Goal: Information Seeking & Learning: Learn about a topic

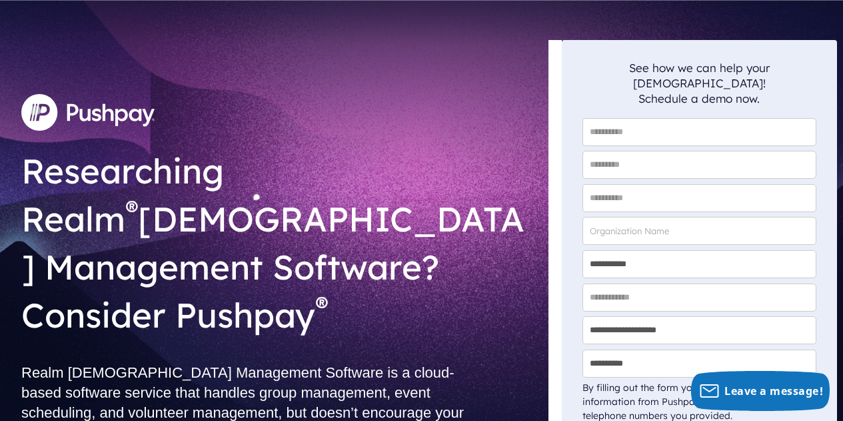
click at [74, 130] on img at bounding box center [87, 112] width 133 height 36
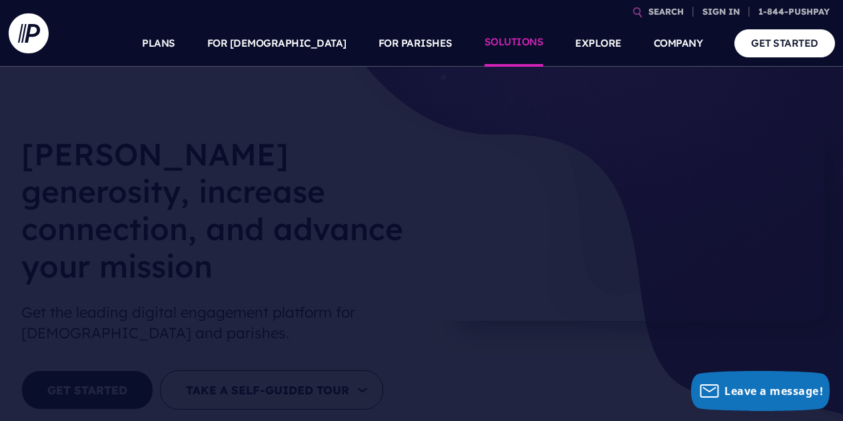
click at [520, 48] on link "SOLUTIONS" at bounding box center [514, 43] width 59 height 47
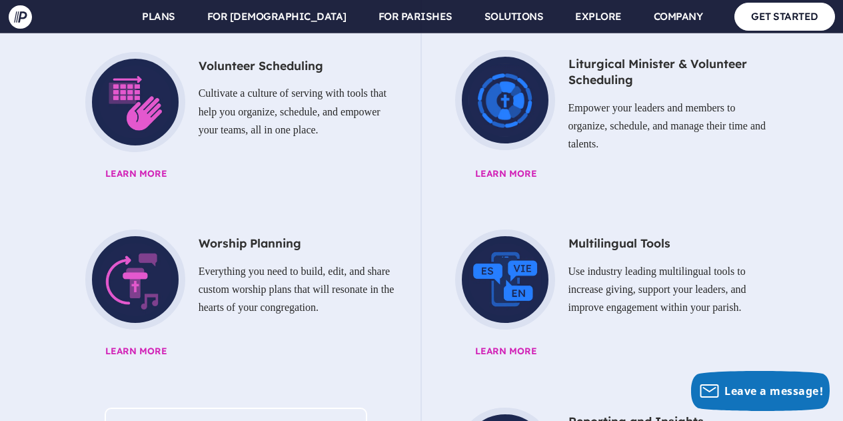
scroll to position [1799, 0]
click at [143, 257] on p "Everything you need to build, edit, and share custom worship plans that will re…" at bounding box center [236, 289] width 329 height 65
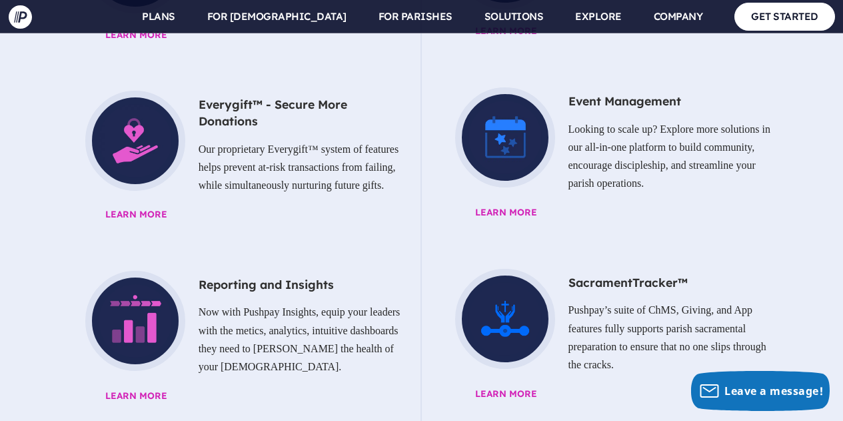
scroll to position [1266, 0]
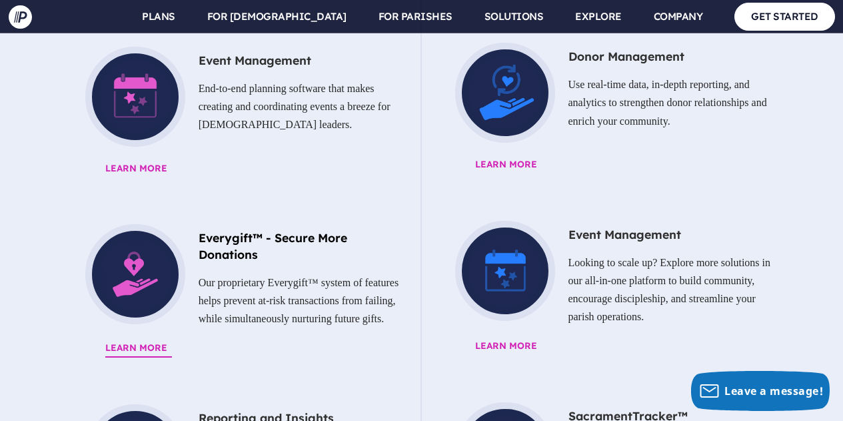
click at [257, 268] on p "Our proprietary Everygift™ system of features helps prevent at-risk transaction…" at bounding box center [236, 300] width 329 height 65
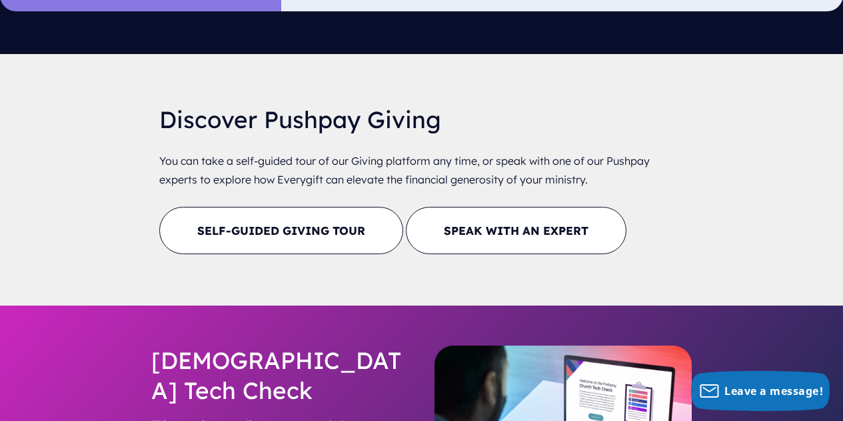
scroll to position [1733, 0]
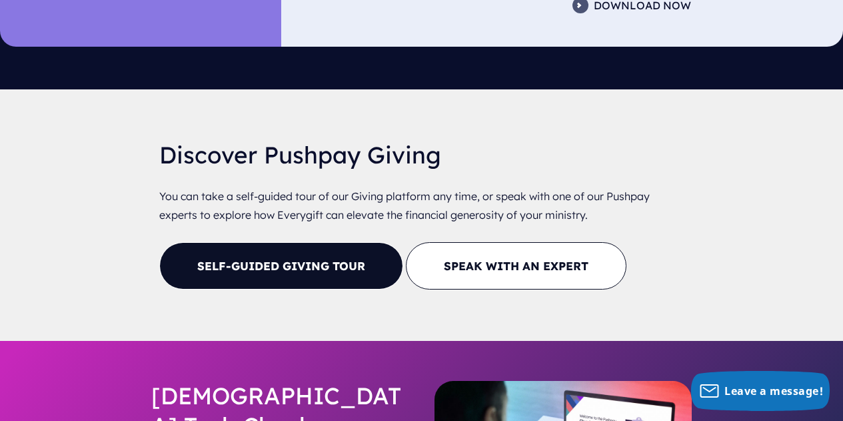
click at [336, 242] on link "Self-Guided Giving Tour" at bounding box center [281, 265] width 244 height 47
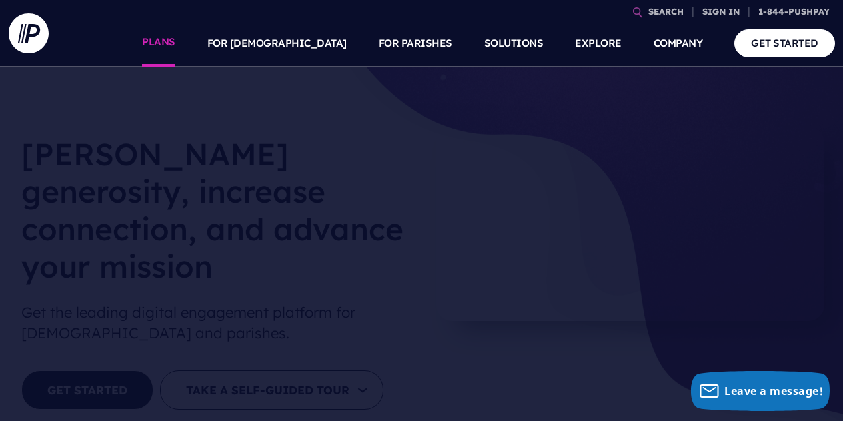
click at [175, 40] on link "PLANS" at bounding box center [158, 43] width 33 height 47
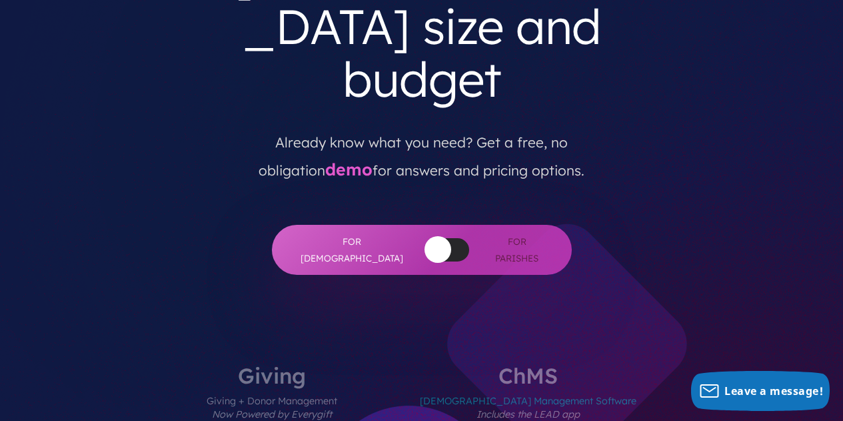
scroll to position [267, 0]
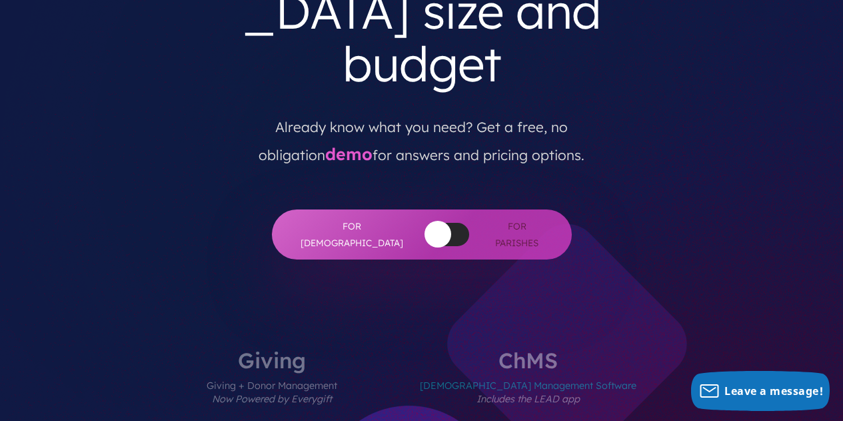
click at [425, 221] on button "button" at bounding box center [438, 234] width 27 height 27
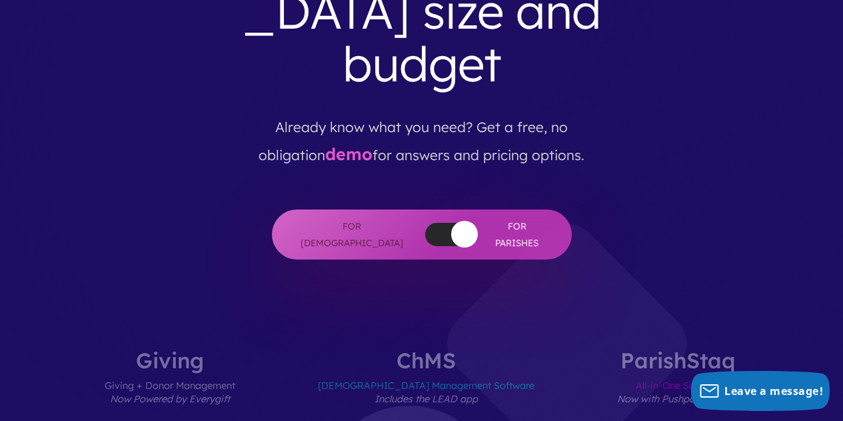
click at [425, 223] on div at bounding box center [447, 234] width 44 height 23
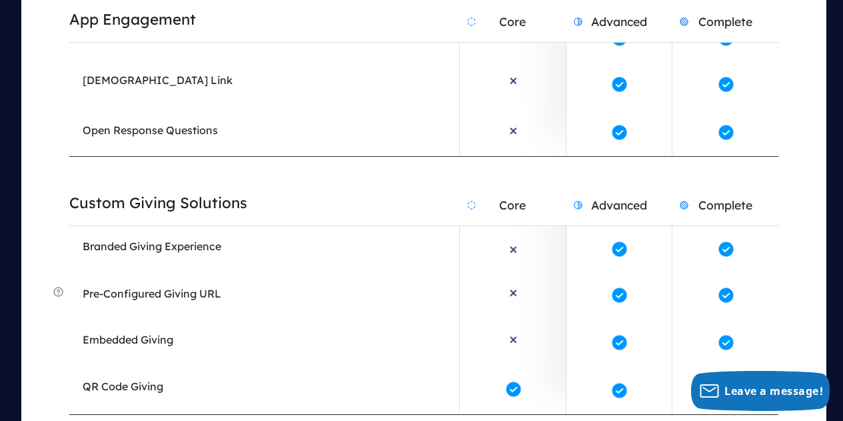
scroll to position [2932, 0]
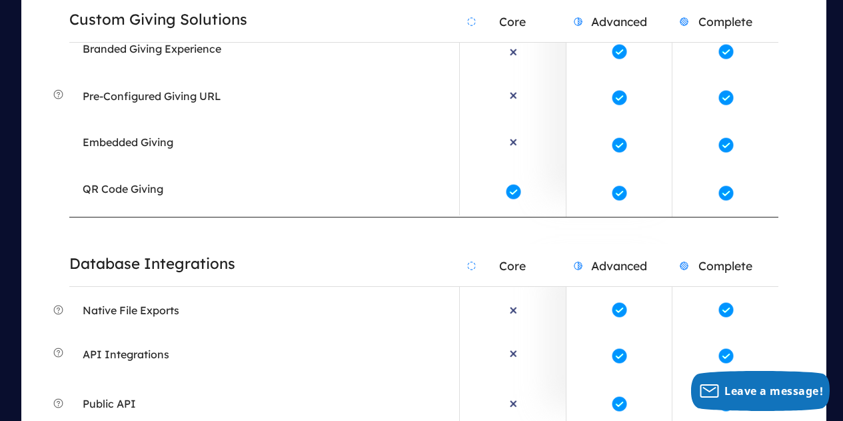
scroll to position [3132, 0]
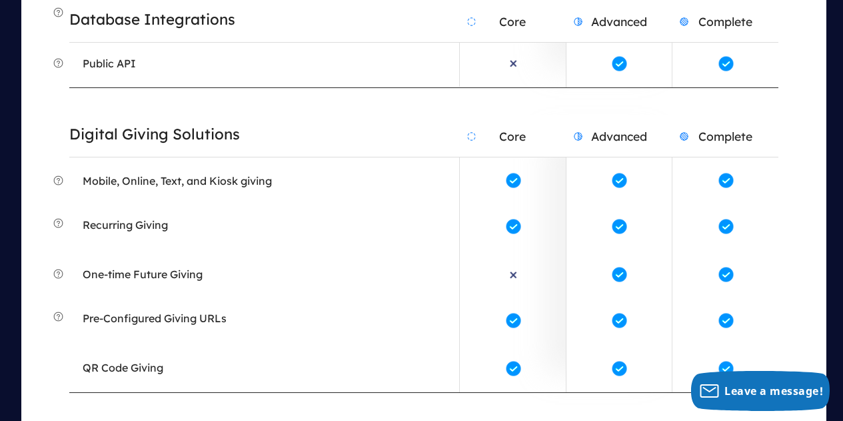
scroll to position [3532, 0]
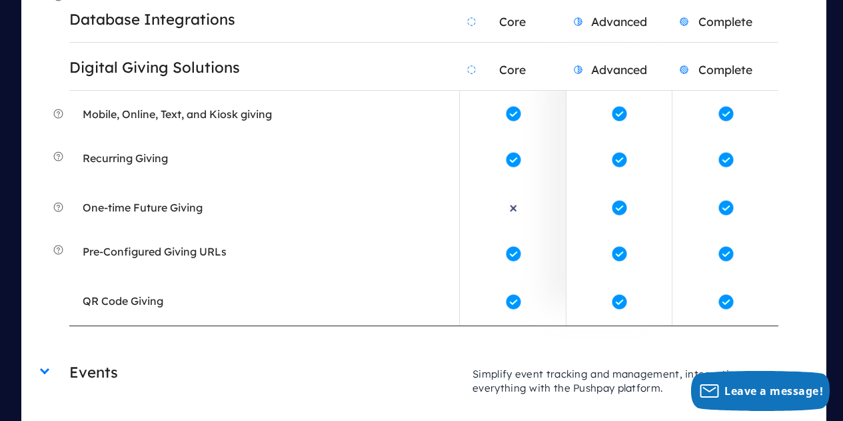
click at [122, 355] on h2 "Events" at bounding box center [264, 372] width 390 height 34
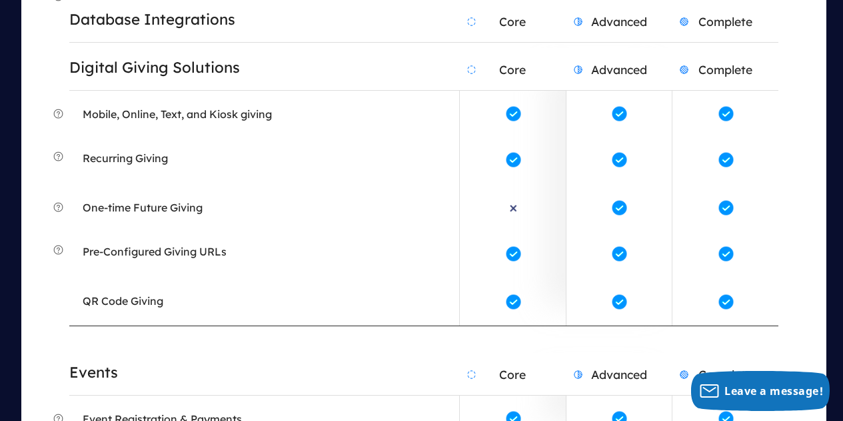
click at [122, 355] on h2 "Events" at bounding box center [264, 372] width 390 height 34
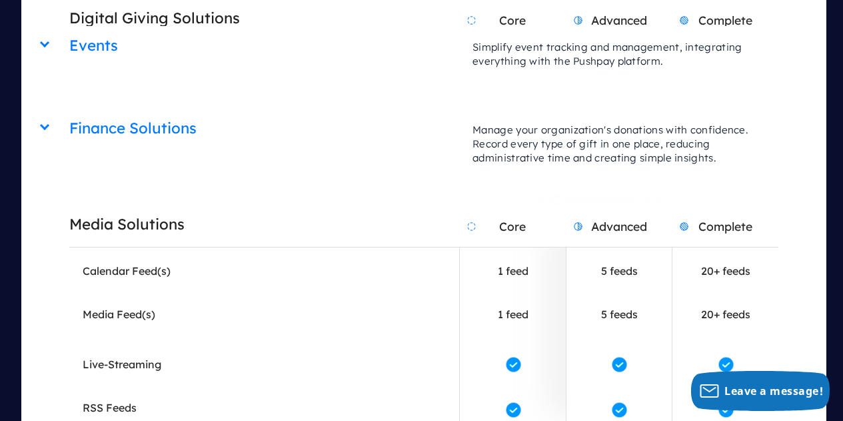
scroll to position [3865, 0]
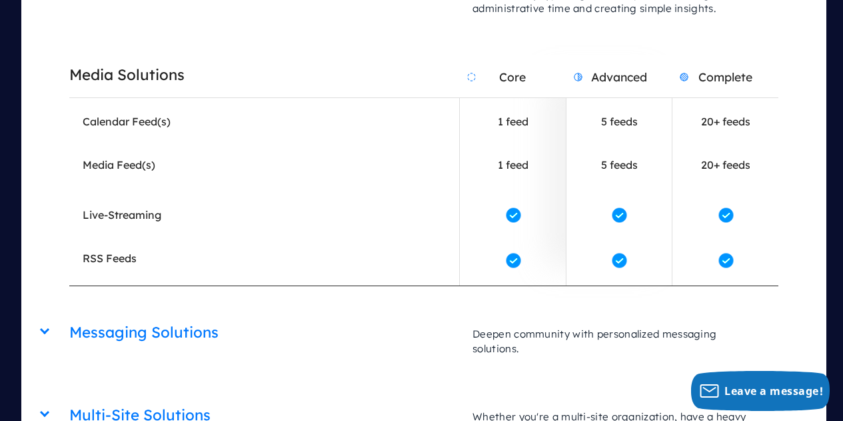
scroll to position [4065, 0]
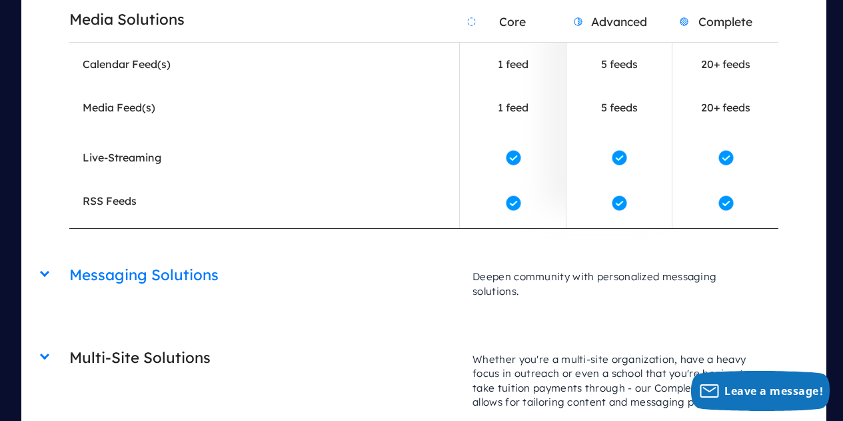
click at [115, 341] on h2 "Multi-Site Solutions" at bounding box center [264, 358] width 390 height 34
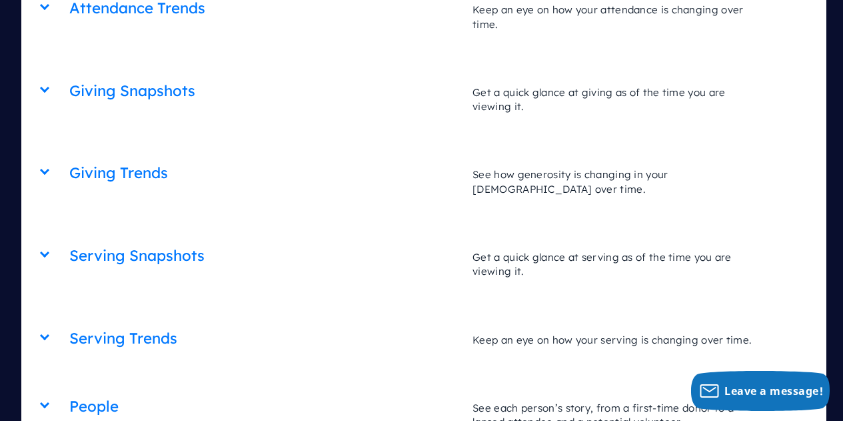
scroll to position [5665, 0]
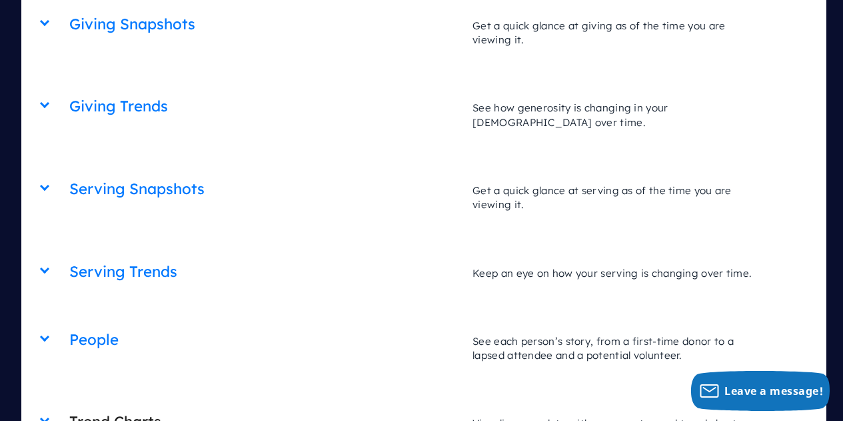
click at [152, 405] on h2 "Trend Charts" at bounding box center [264, 422] width 390 height 34
click at [150, 405] on h2 "Trend Charts" at bounding box center [264, 422] width 390 height 34
click at [119, 323] on h2 "People" at bounding box center [264, 340] width 390 height 34
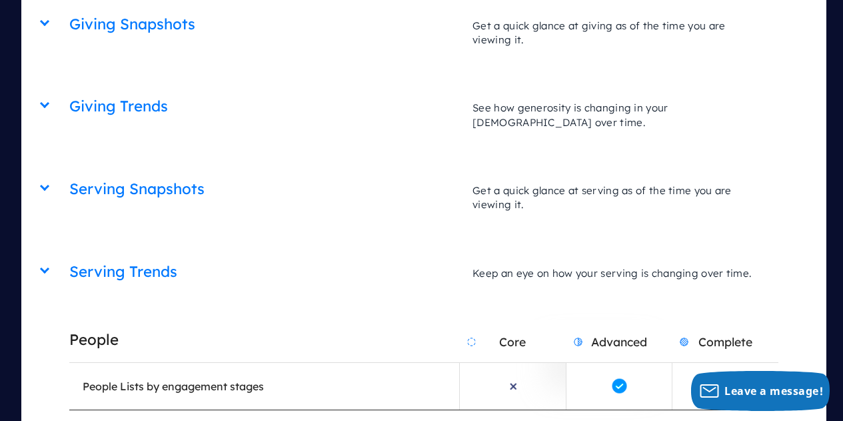
click at [119, 323] on h2 "People" at bounding box center [264, 340] width 390 height 34
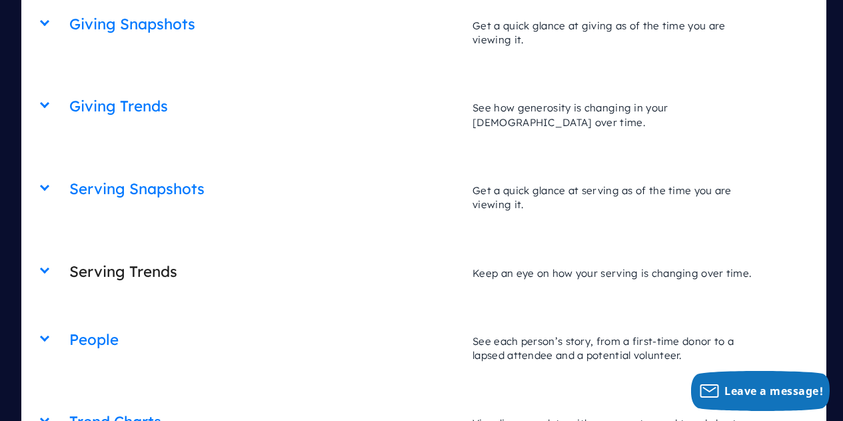
click at [117, 255] on h2 "Serving Trends" at bounding box center [264, 272] width 390 height 34
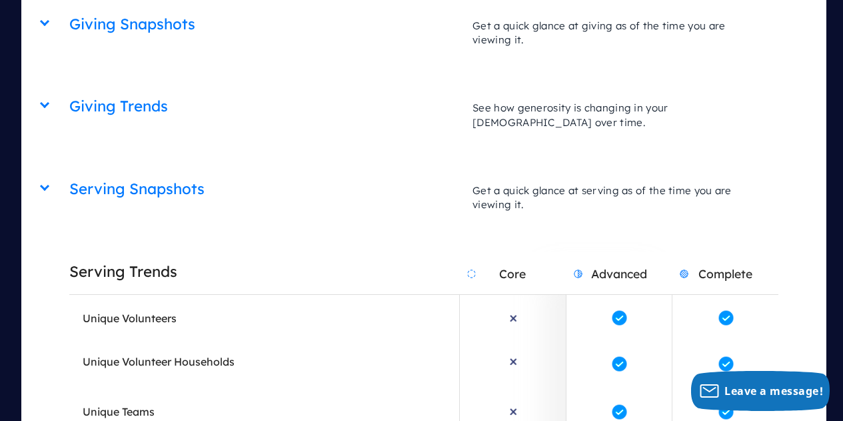
click at [117, 255] on h2 "Serving Trends" at bounding box center [264, 272] width 390 height 34
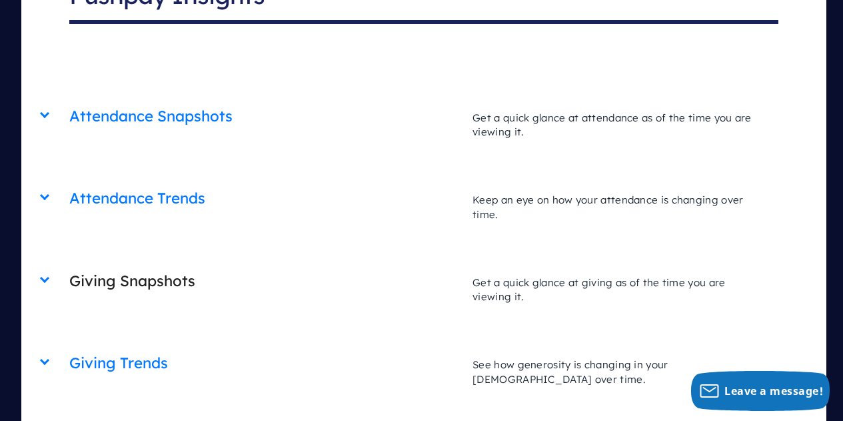
scroll to position [5398, 0]
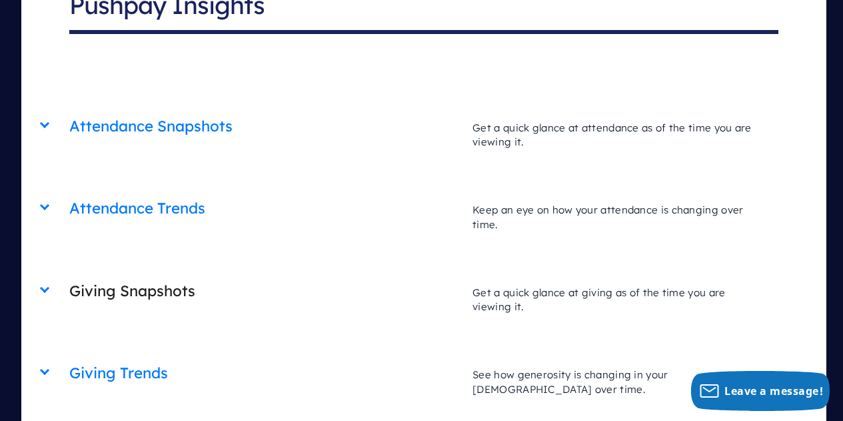
click at [167, 274] on h2 "Giving Snapshots" at bounding box center [264, 291] width 390 height 34
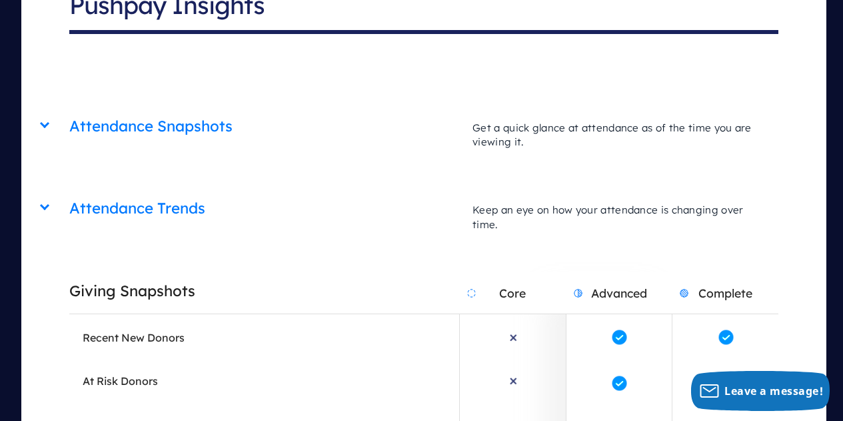
click at [167, 274] on h2 "Giving Snapshots" at bounding box center [264, 291] width 390 height 34
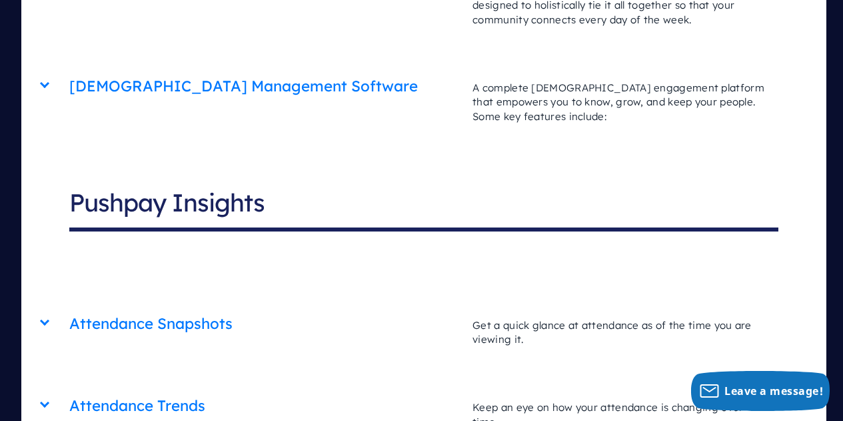
scroll to position [5198, 0]
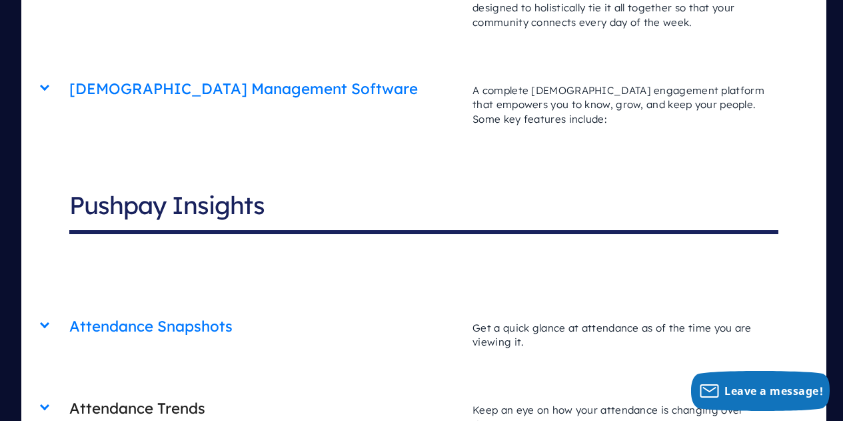
click at [183, 391] on h2 "Attendance Trends" at bounding box center [264, 408] width 390 height 34
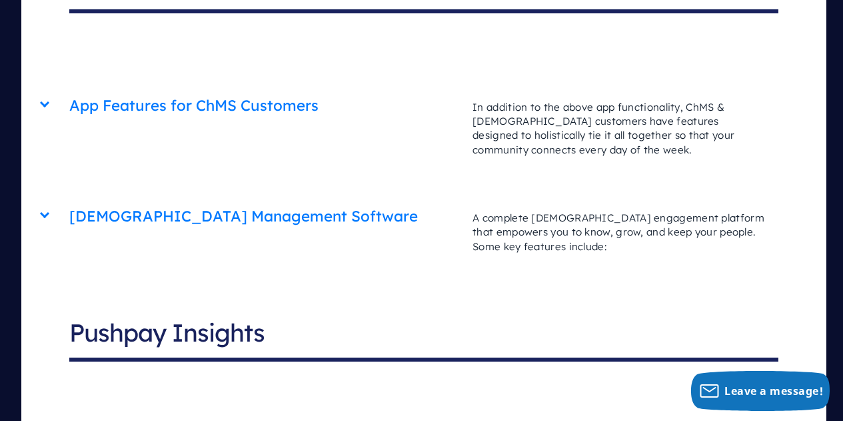
scroll to position [5065, 0]
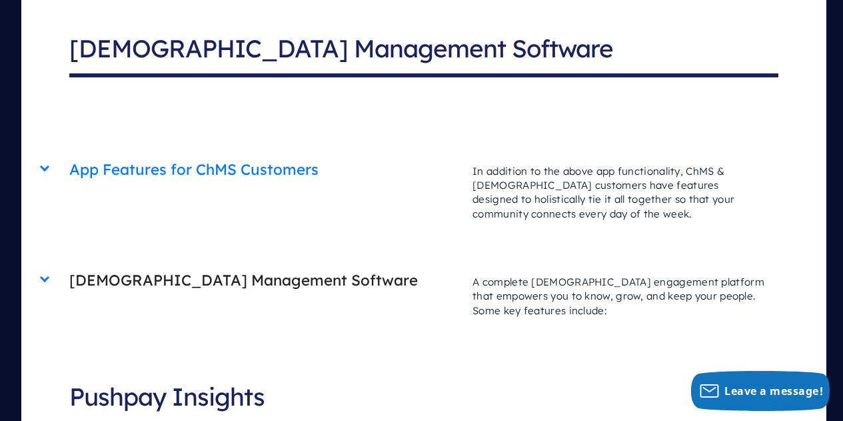
scroll to position [4932, 0]
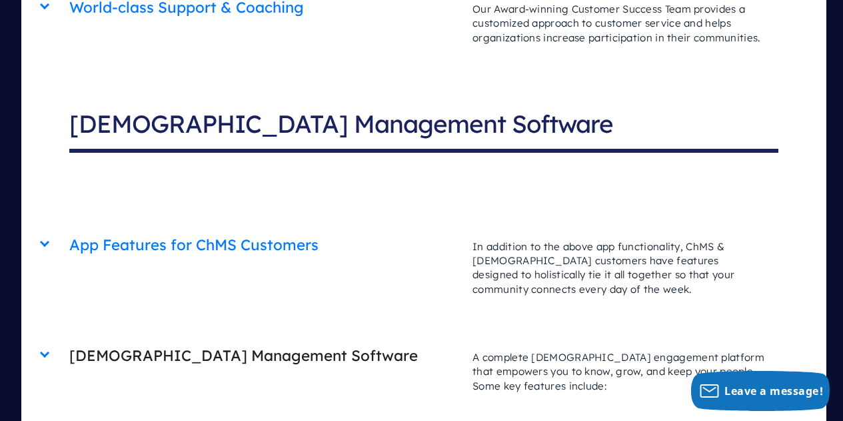
click at [236, 339] on h2 "[DEMOGRAPHIC_DATA] Management Software" at bounding box center [264, 356] width 390 height 34
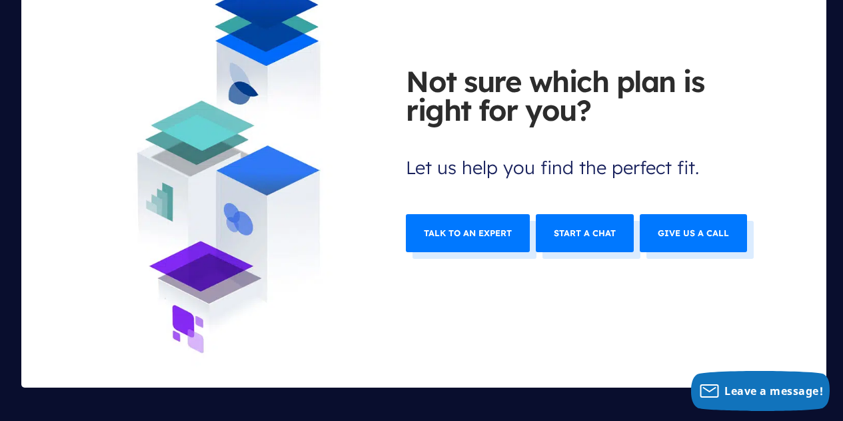
scroll to position [7664, 0]
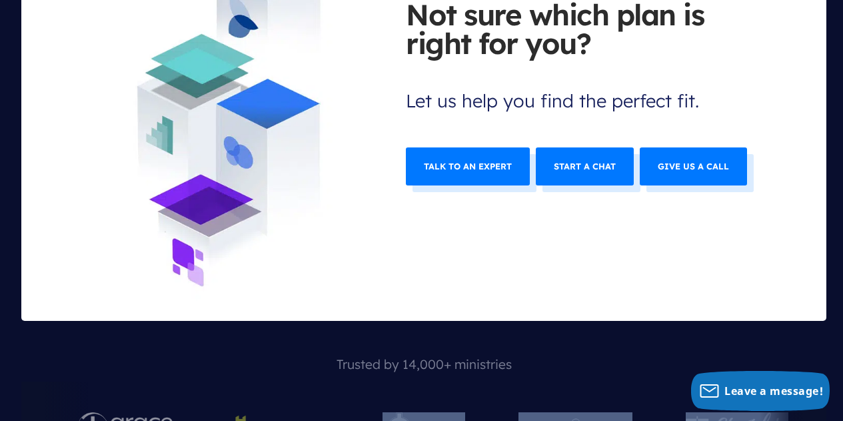
drag, startPoint x: 752, startPoint y: 235, endPoint x: 422, endPoint y: 219, distance: 330.3
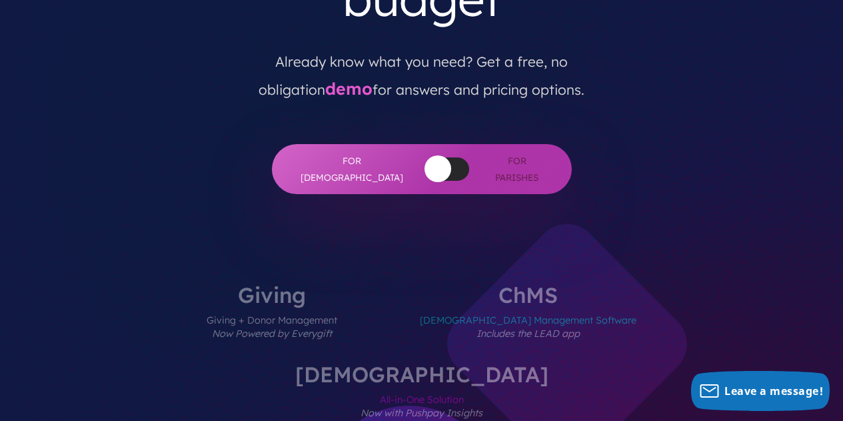
scroll to position [0, 0]
